Goal: Transaction & Acquisition: Subscribe to service/newsletter

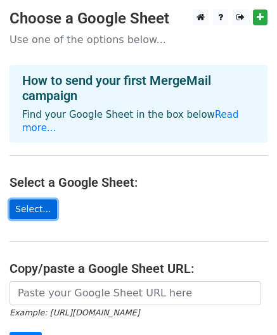
click at [31, 211] on link "Select..." at bounding box center [32, 209] width 47 height 20
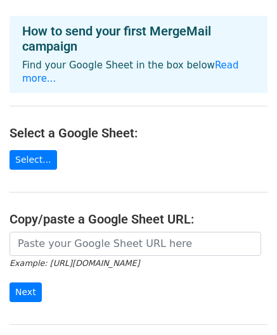
scroll to position [182, 0]
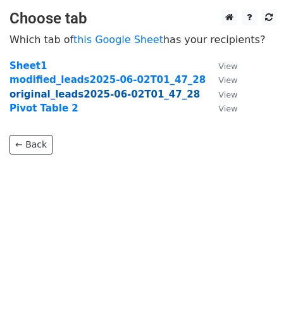
click at [89, 97] on strong "original_leads2025-06-02T01_47_28" at bounding box center [104, 94] width 191 height 11
click at [97, 94] on strong "original_leads2025-06-02T01_47_28" at bounding box center [104, 94] width 191 height 11
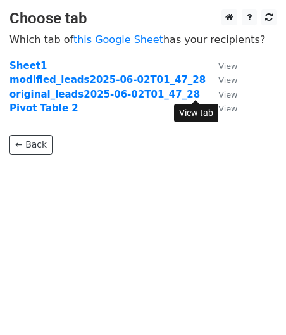
click at [218, 92] on small "View" at bounding box center [227, 94] width 19 height 9
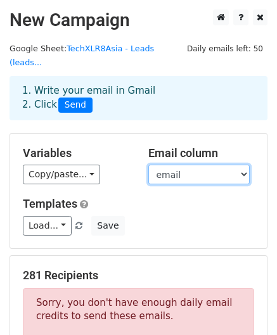
click at [214, 165] on select "lead_name job_title engagement_level nature_of_business company_name email phon…" at bounding box center [198, 175] width 101 height 20
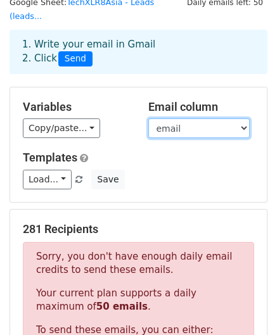
scroll to position [63, 0]
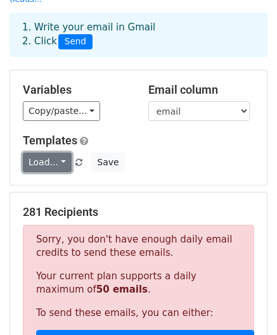
click at [56, 153] on link "Load..." at bounding box center [47, 163] width 49 height 20
click at [84, 180] on h6 "No templates saved" at bounding box center [82, 190] width 118 height 21
click at [41, 153] on link "Load..." at bounding box center [47, 163] width 49 height 20
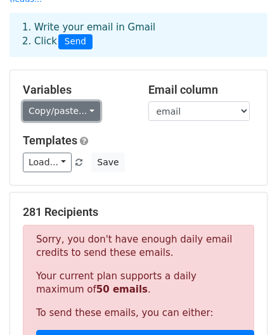
click at [54, 101] on link "Copy/paste..." at bounding box center [61, 111] width 77 height 20
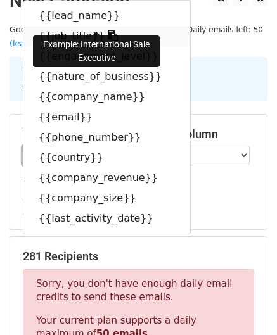
scroll to position [0, 0]
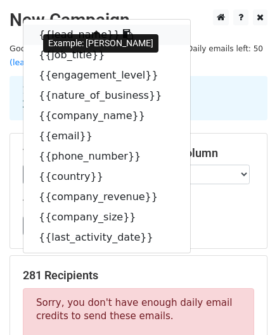
click at [68, 25] on link "{{lead_name}}" at bounding box center [106, 35] width 167 height 20
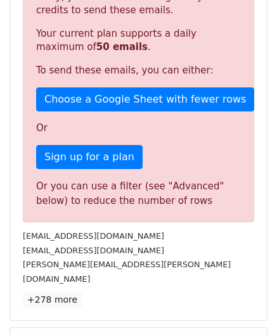
scroll to position [317, 0]
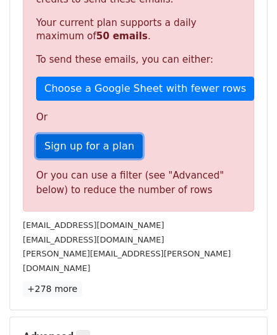
click at [98, 134] on link "Sign up for a plan" at bounding box center [89, 146] width 106 height 24
click at [97, 137] on link "Sign up for a plan" at bounding box center [89, 146] width 106 height 24
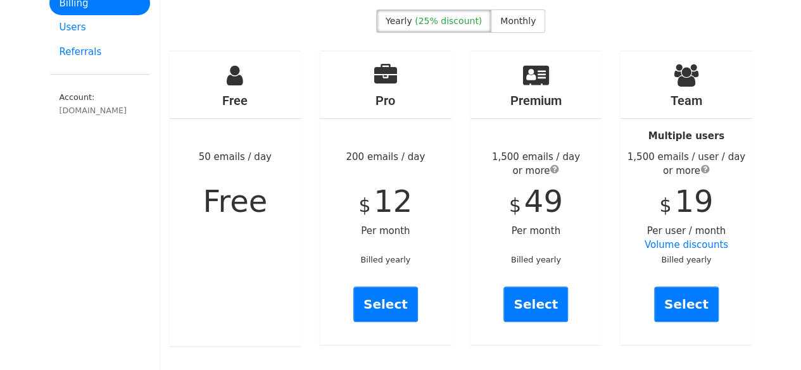
scroll to position [127, 0]
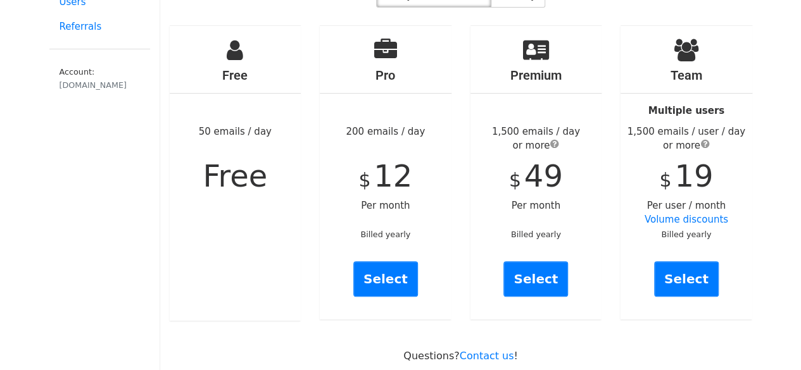
click at [236, 163] on span "Free" at bounding box center [235, 175] width 65 height 35
